Goal: Use online tool/utility: Utilize a website feature to perform a specific function

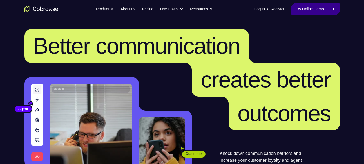
drag, startPoint x: 0, startPoint y: 0, endPoint x: 303, endPoint y: 9, distance: 303.0
click at [303, 9] on link "Try Online Demo" at bounding box center [315, 8] width 48 height 11
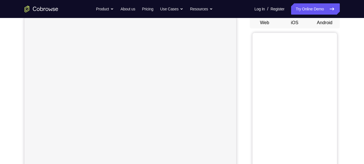
scroll to position [54, 0]
click at [324, 24] on button "Android" at bounding box center [325, 24] width 30 height 11
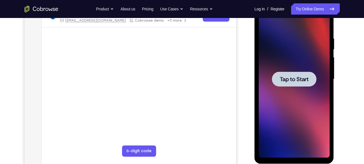
scroll to position [98, 0]
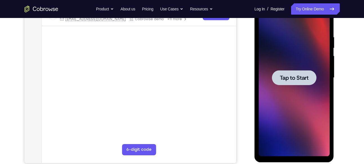
click at [300, 76] on span "Tap to Start" at bounding box center [294, 78] width 29 height 6
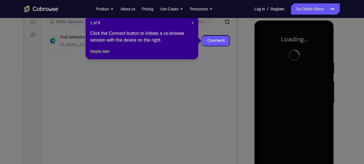
scroll to position [72, 0]
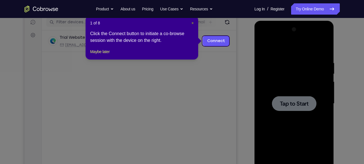
click at [194, 24] on span "×" at bounding box center [192, 23] width 2 height 5
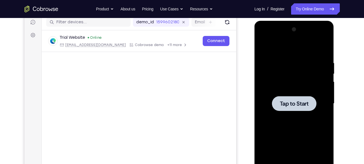
click at [290, 103] on span "Tap to Start" at bounding box center [294, 104] width 29 height 6
click at [302, 101] on span "Tap to Start" at bounding box center [294, 104] width 29 height 6
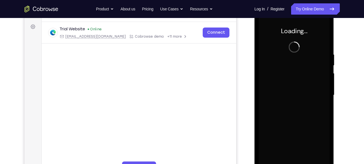
scroll to position [84, 0]
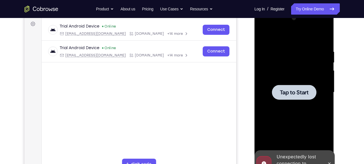
click at [289, 83] on div at bounding box center [294, 93] width 71 height 158
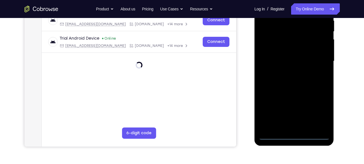
scroll to position [115, 0]
click at [293, 136] on div at bounding box center [294, 61] width 71 height 158
click at [320, 112] on div at bounding box center [294, 61] width 71 height 158
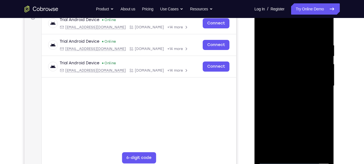
scroll to position [90, 0]
click at [319, 134] on div at bounding box center [294, 86] width 71 height 158
click at [318, 136] on div at bounding box center [294, 86] width 71 height 158
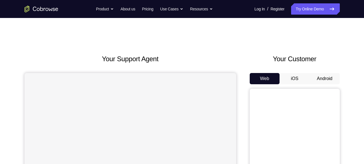
click at [318, 75] on button "Android" at bounding box center [325, 78] width 30 height 11
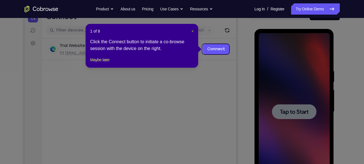
click at [193, 33] on span "×" at bounding box center [192, 31] width 2 height 5
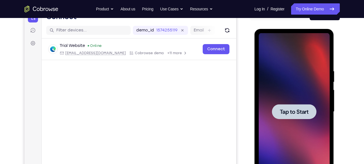
click at [296, 112] on span "Tap to Start" at bounding box center [294, 112] width 29 height 6
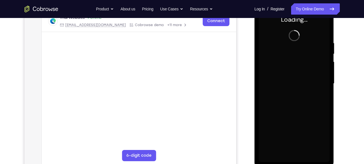
scroll to position [93, 0]
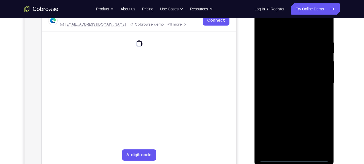
click at [293, 159] on div at bounding box center [294, 84] width 71 height 158
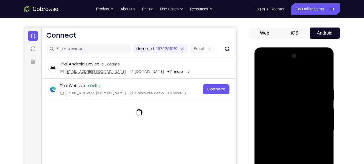
scroll to position [46, 0]
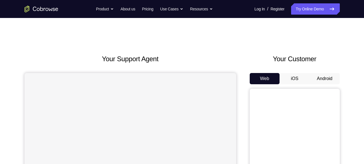
click at [316, 75] on button "Android" at bounding box center [325, 78] width 30 height 11
